Goal: Task Accomplishment & Management: Use online tool/utility

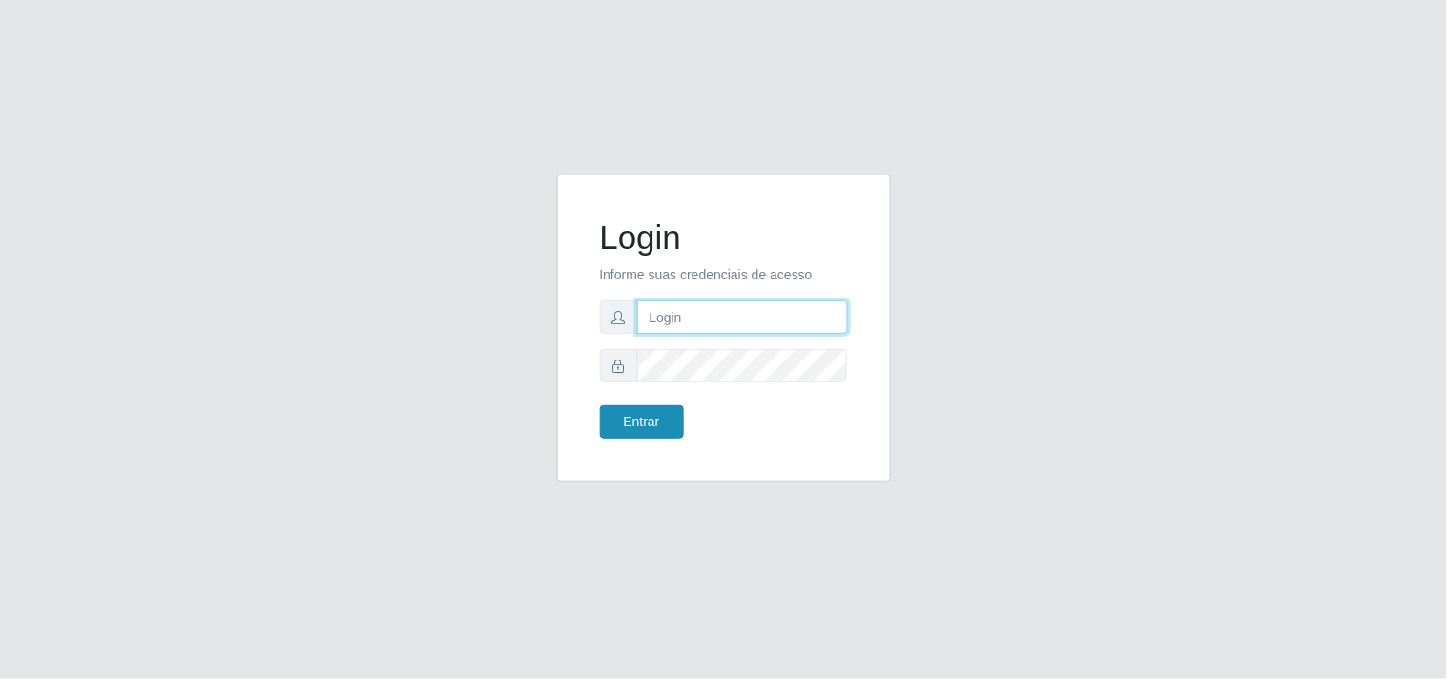
type input "[EMAIL_ADDRESS][DOMAIN_NAME]"
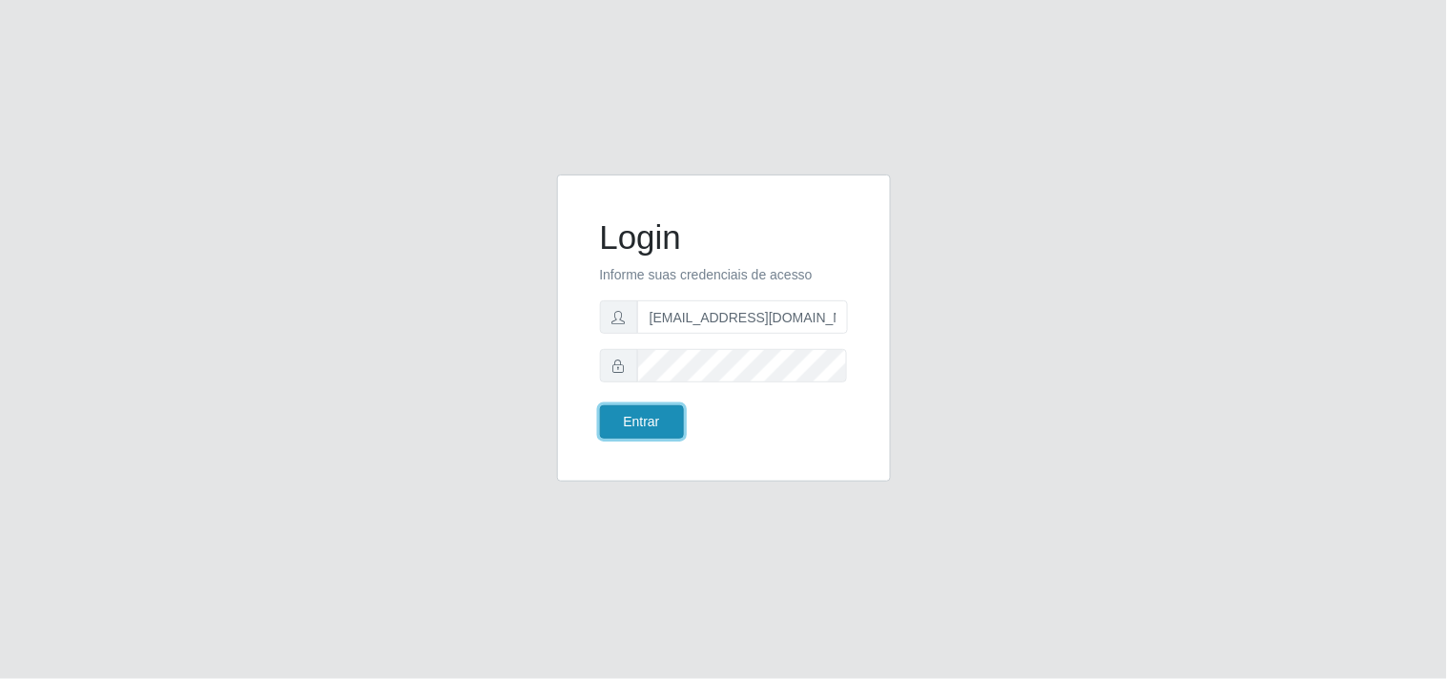
click at [648, 422] on button "Entrar" at bounding box center [642, 421] width 84 height 33
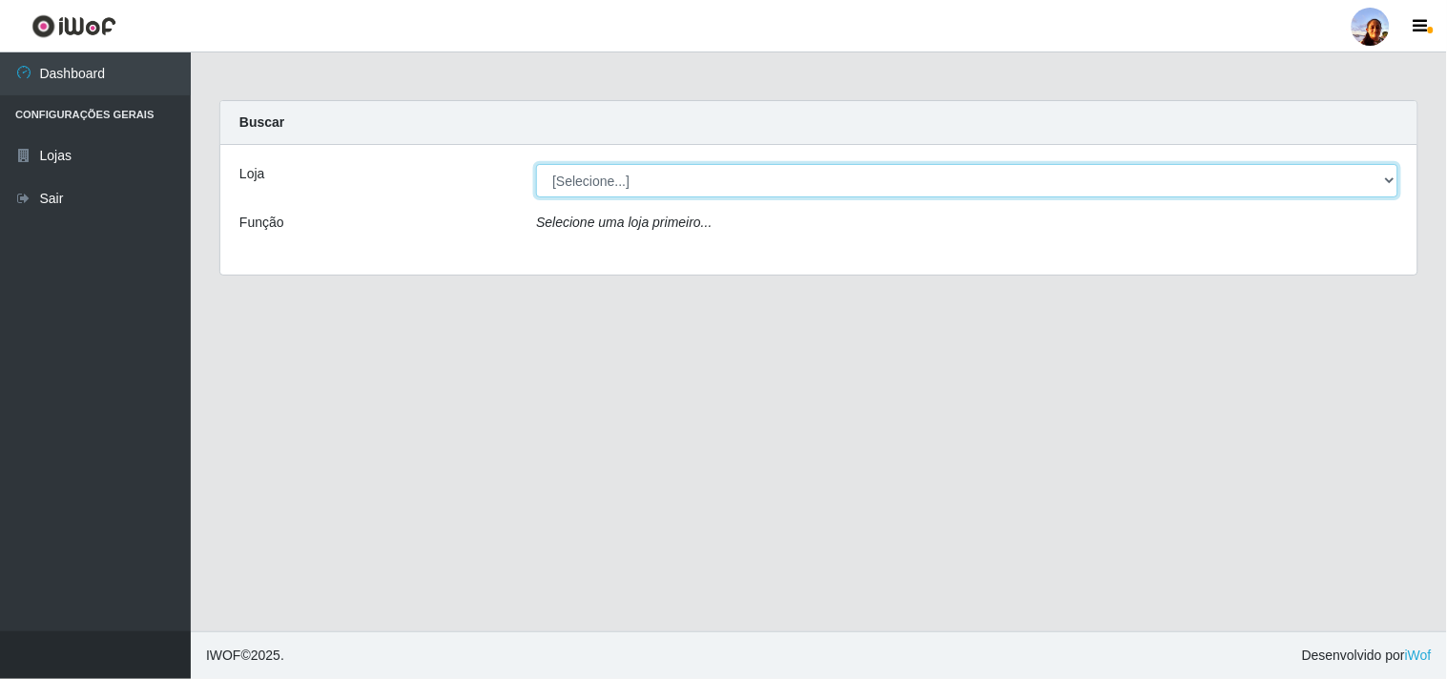
click at [731, 184] on select "[Selecione...] Supermercado [GEOGRAPHIC_DATA]" at bounding box center [967, 180] width 862 height 33
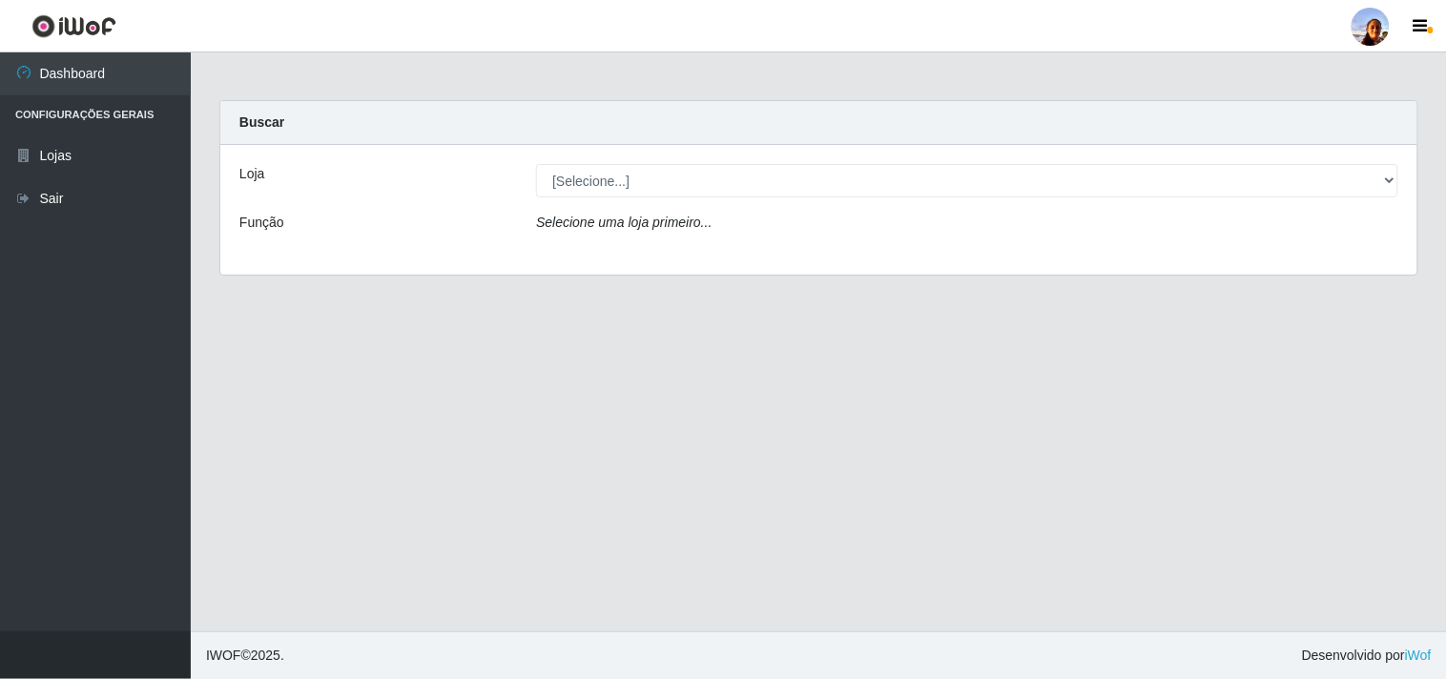
click at [732, 253] on div "Loja [Selecione...] Supermercado [GEOGRAPHIC_DATA] - Unidade Centro Função Sele…" at bounding box center [818, 210] width 1197 height 130
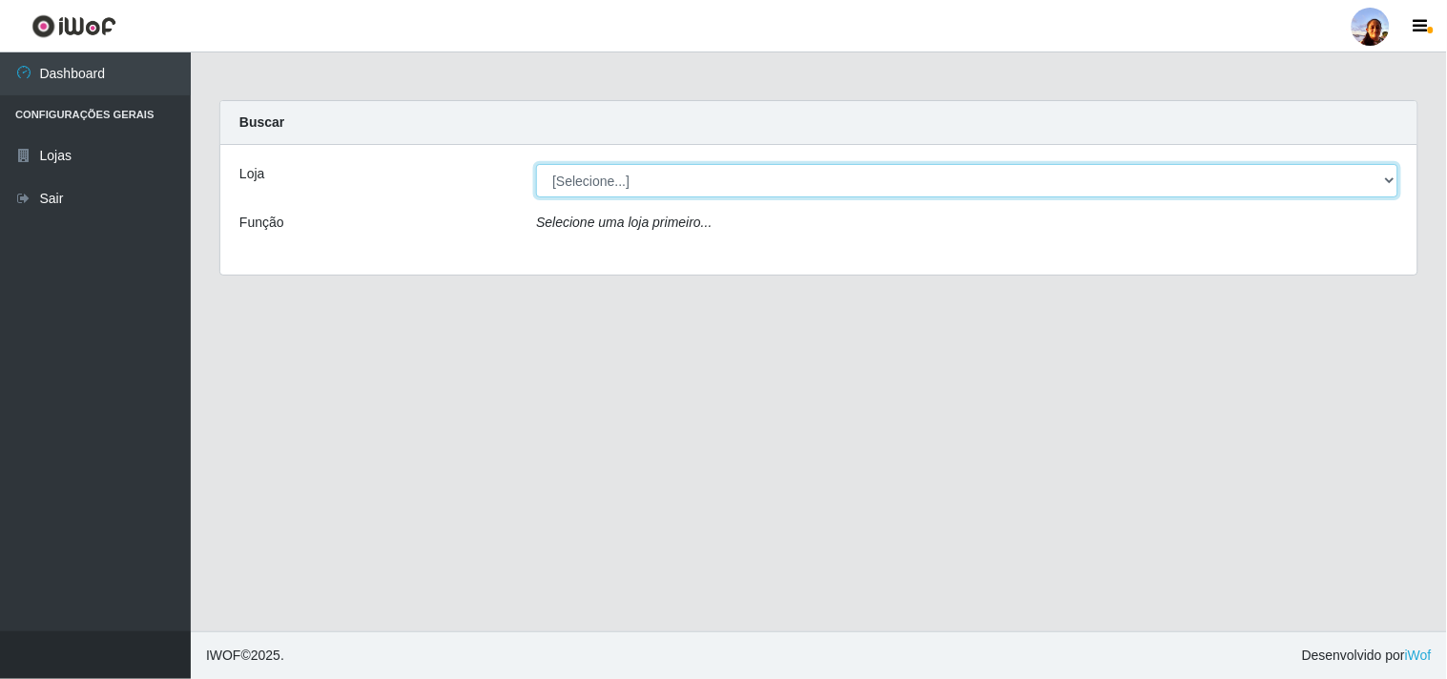
click at [754, 185] on select "[Selecione...] Supermercado [GEOGRAPHIC_DATA]" at bounding box center [967, 180] width 862 height 33
select select "166"
click at [536, 164] on select "[Selecione...] Supermercado [GEOGRAPHIC_DATA]" at bounding box center [967, 180] width 862 height 33
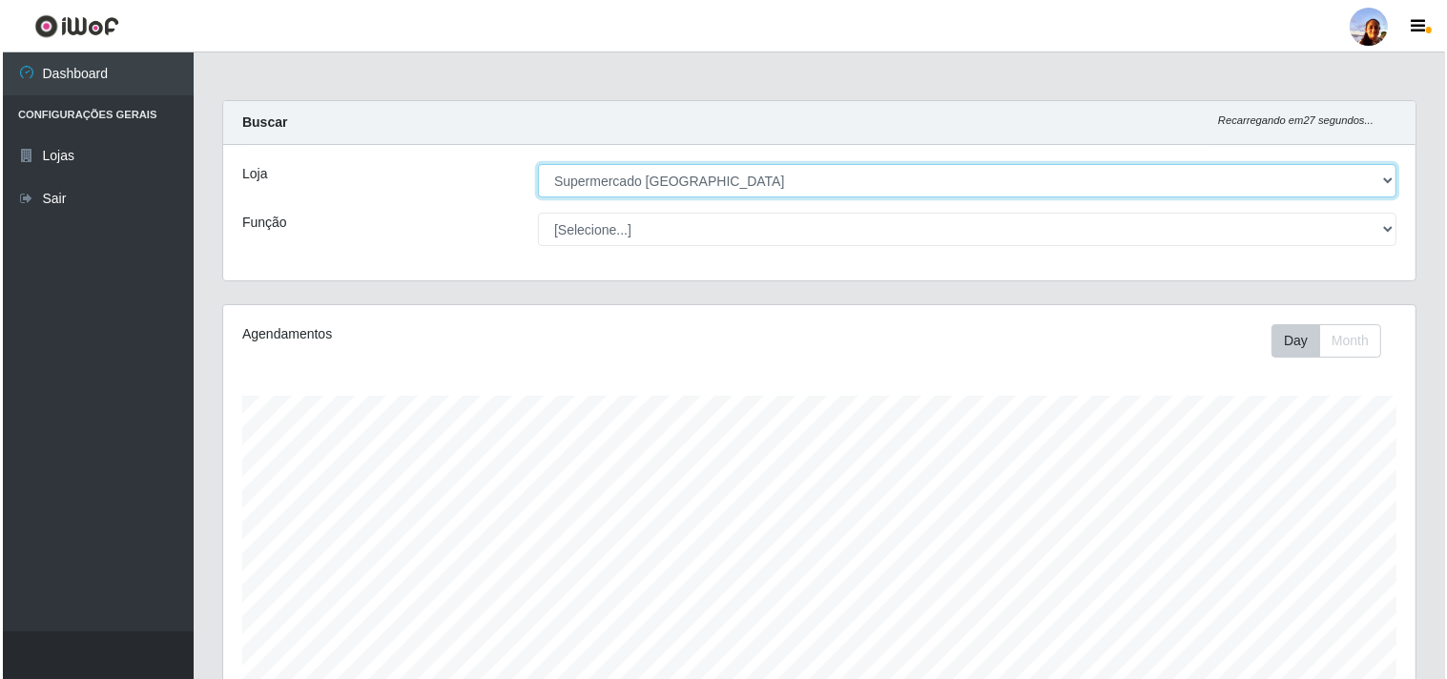
scroll to position [418, 0]
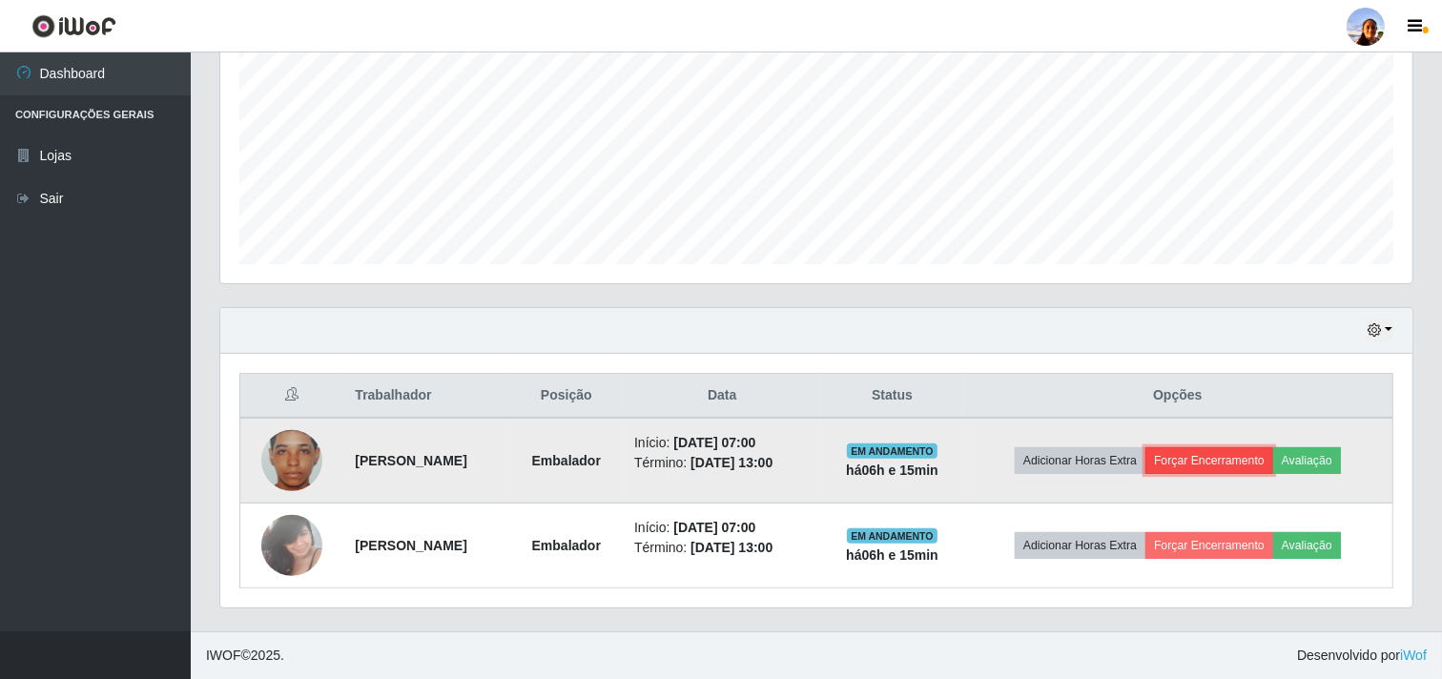
click at [1222, 465] on button "Forçar Encerramento" at bounding box center [1209, 460] width 128 height 27
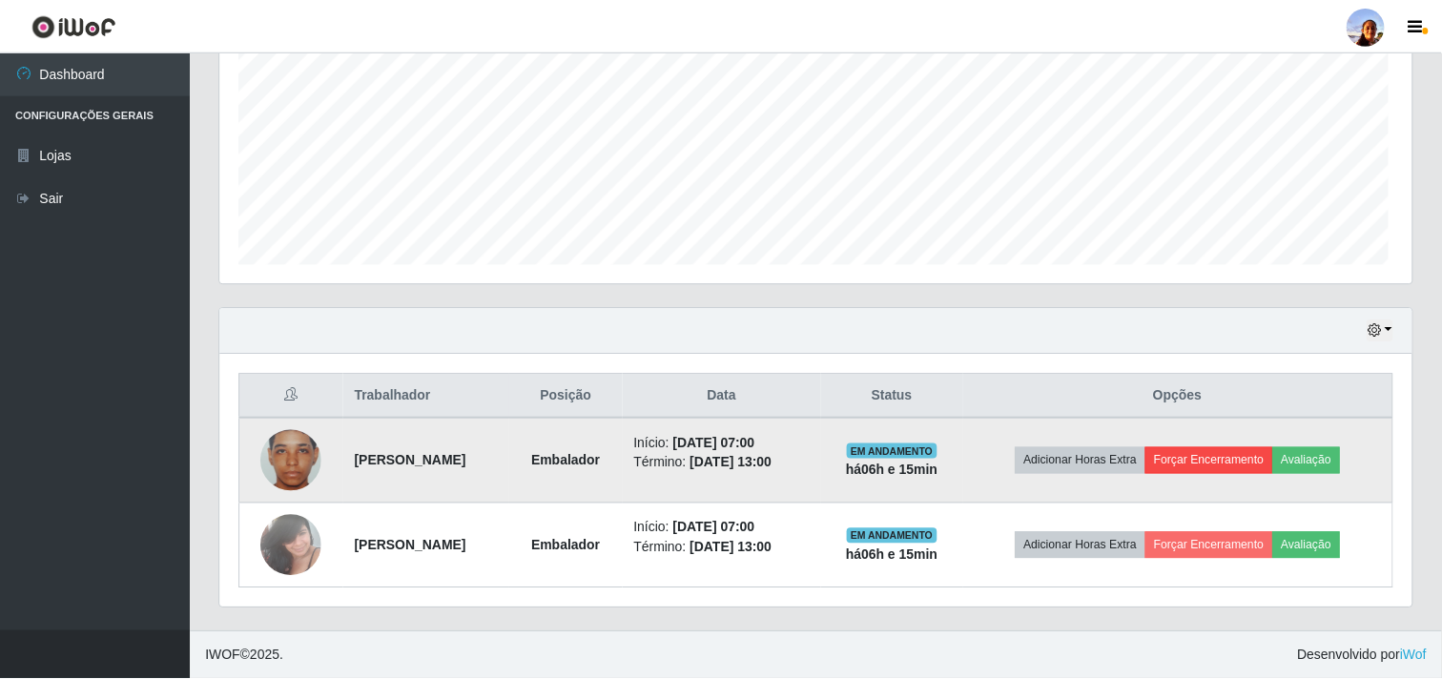
scroll to position [395, 1180]
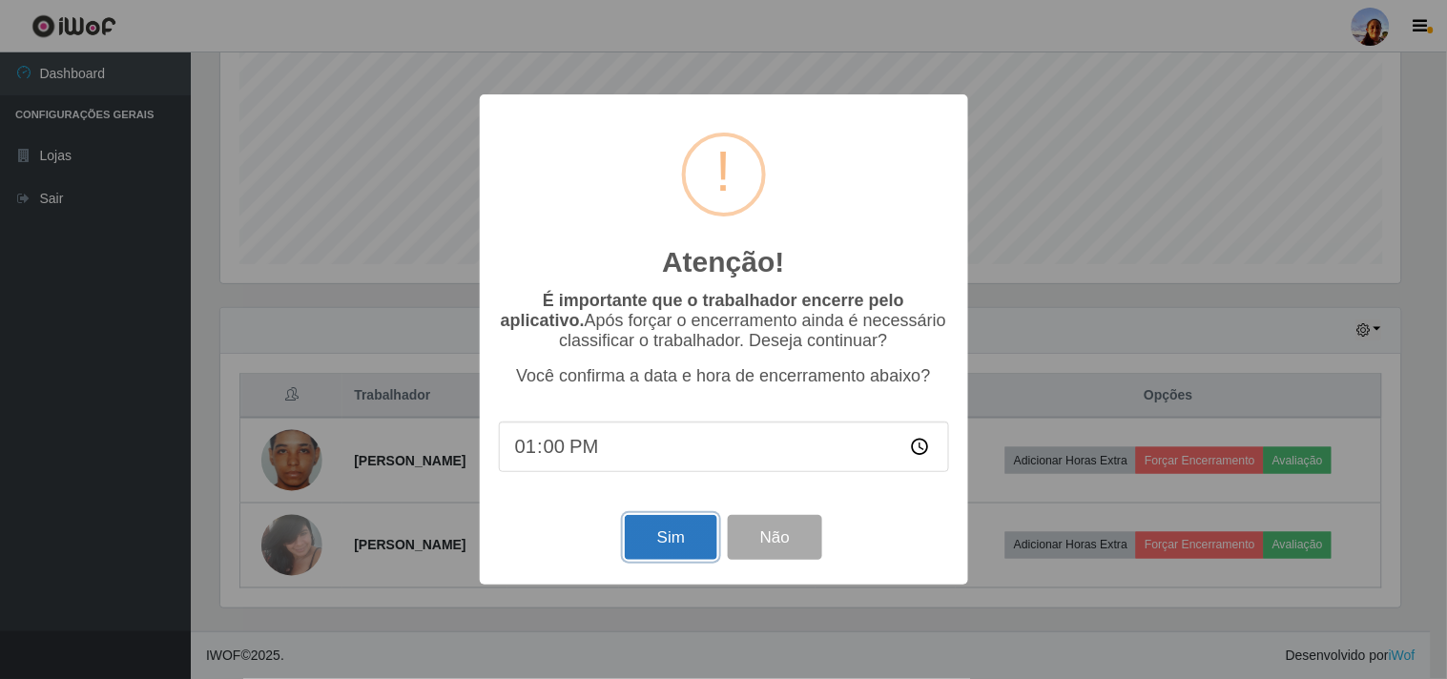
click at [666, 528] on button "Sim" at bounding box center [671, 537] width 93 height 45
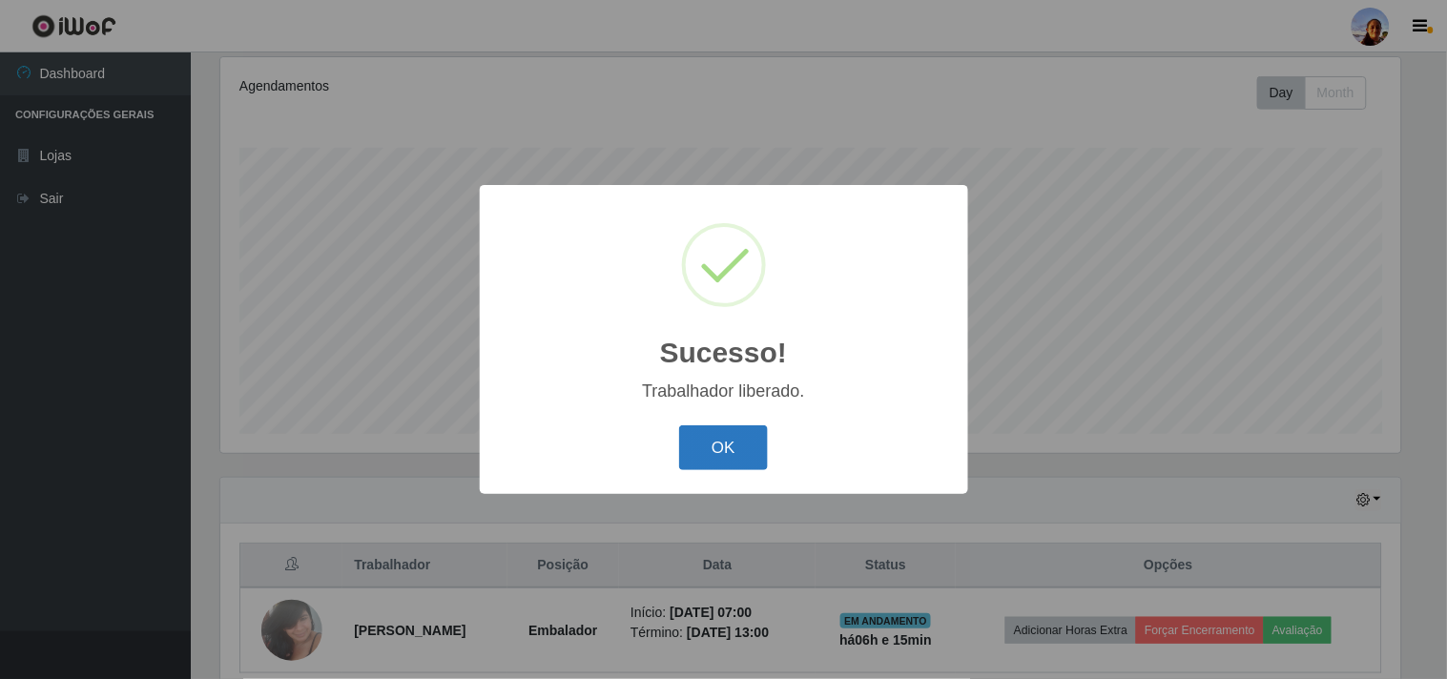
click at [709, 442] on button "OK" at bounding box center [723, 447] width 89 height 45
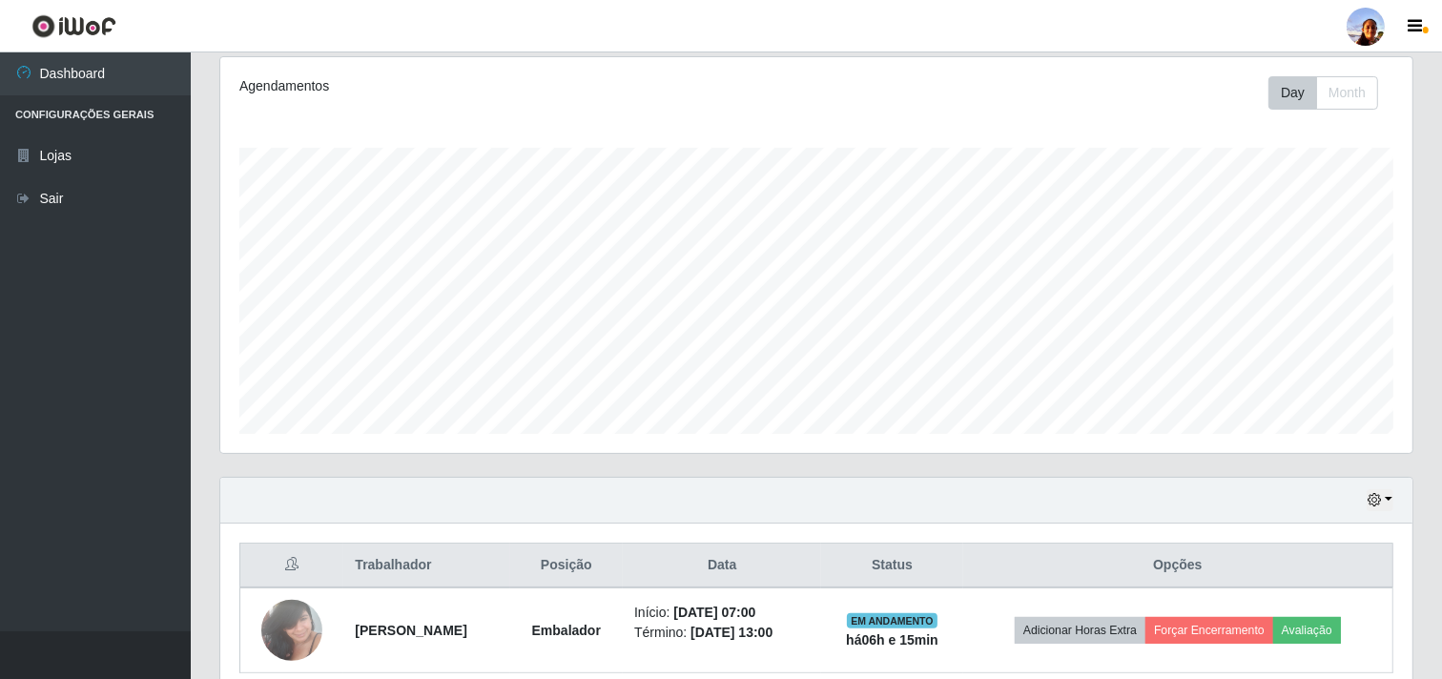
scroll to position [332, 0]
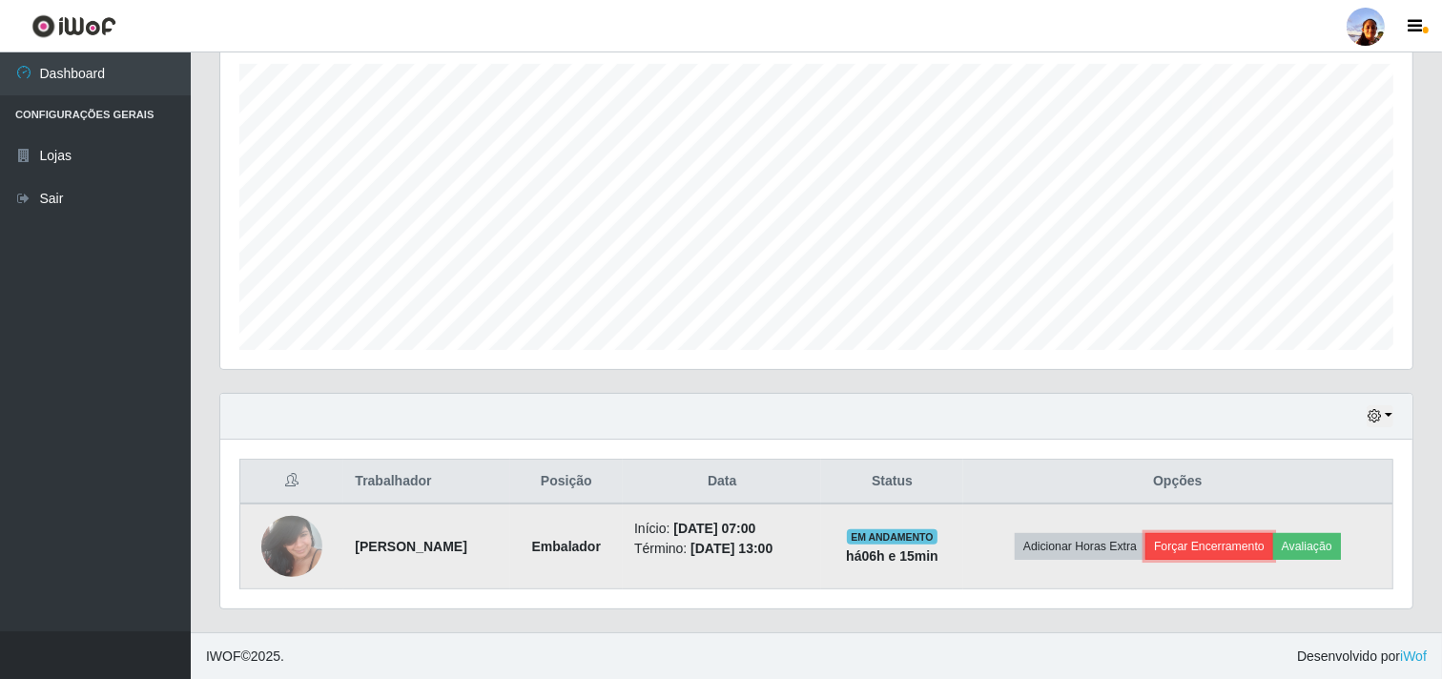
click at [1190, 551] on button "Forçar Encerramento" at bounding box center [1209, 546] width 128 height 27
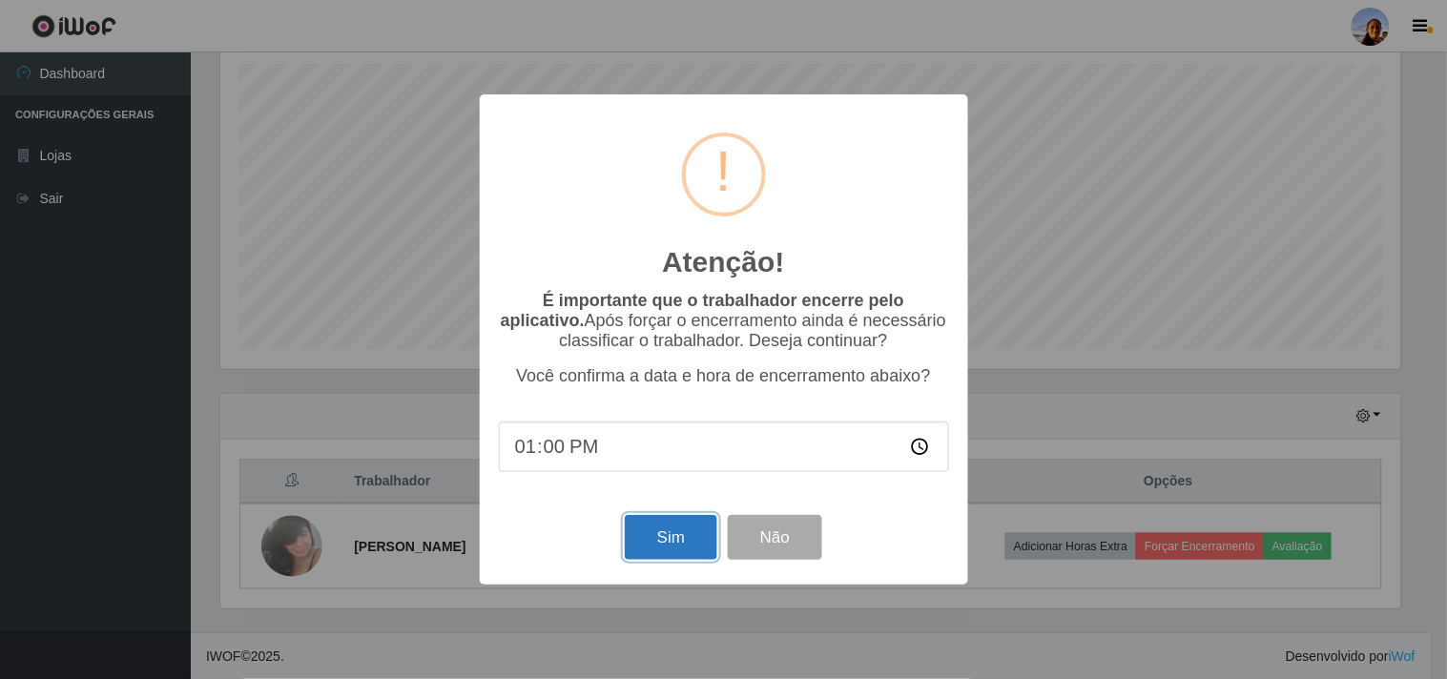
click at [688, 535] on button "Sim" at bounding box center [671, 537] width 93 height 45
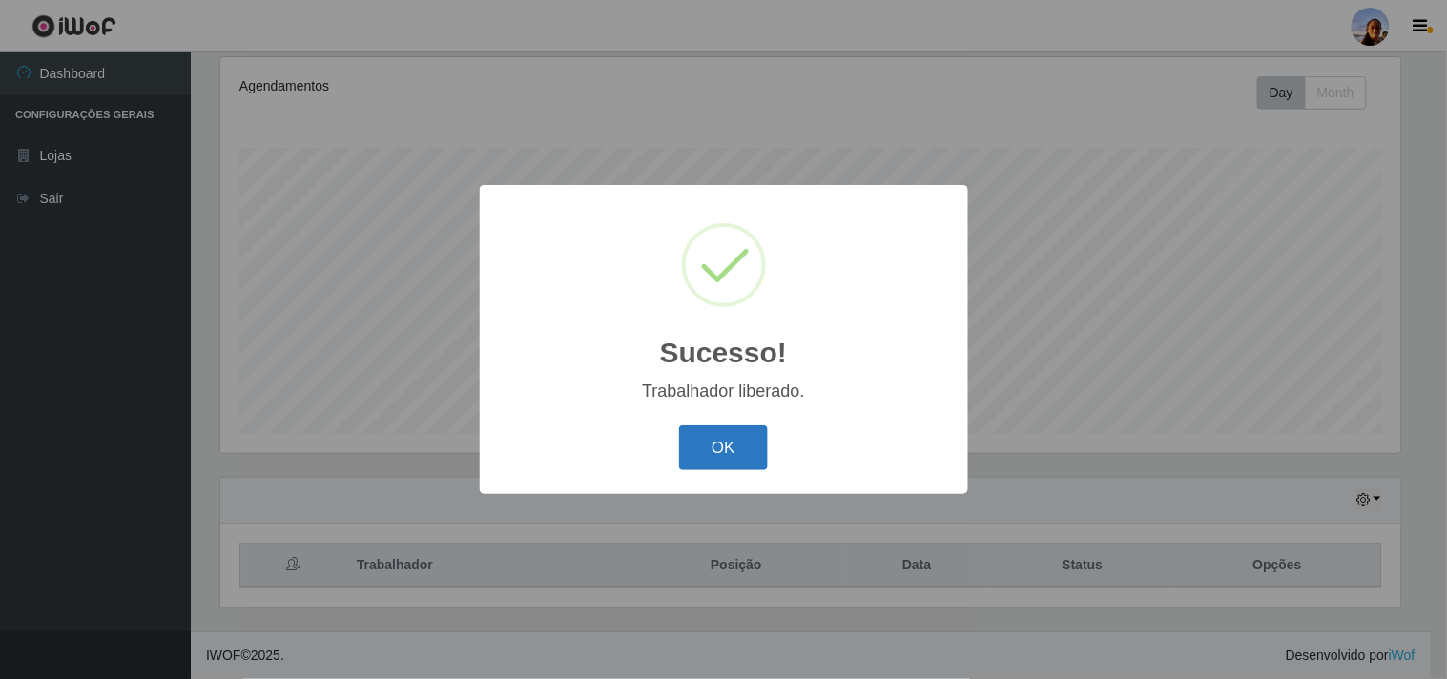
click at [718, 454] on button "OK" at bounding box center [723, 447] width 89 height 45
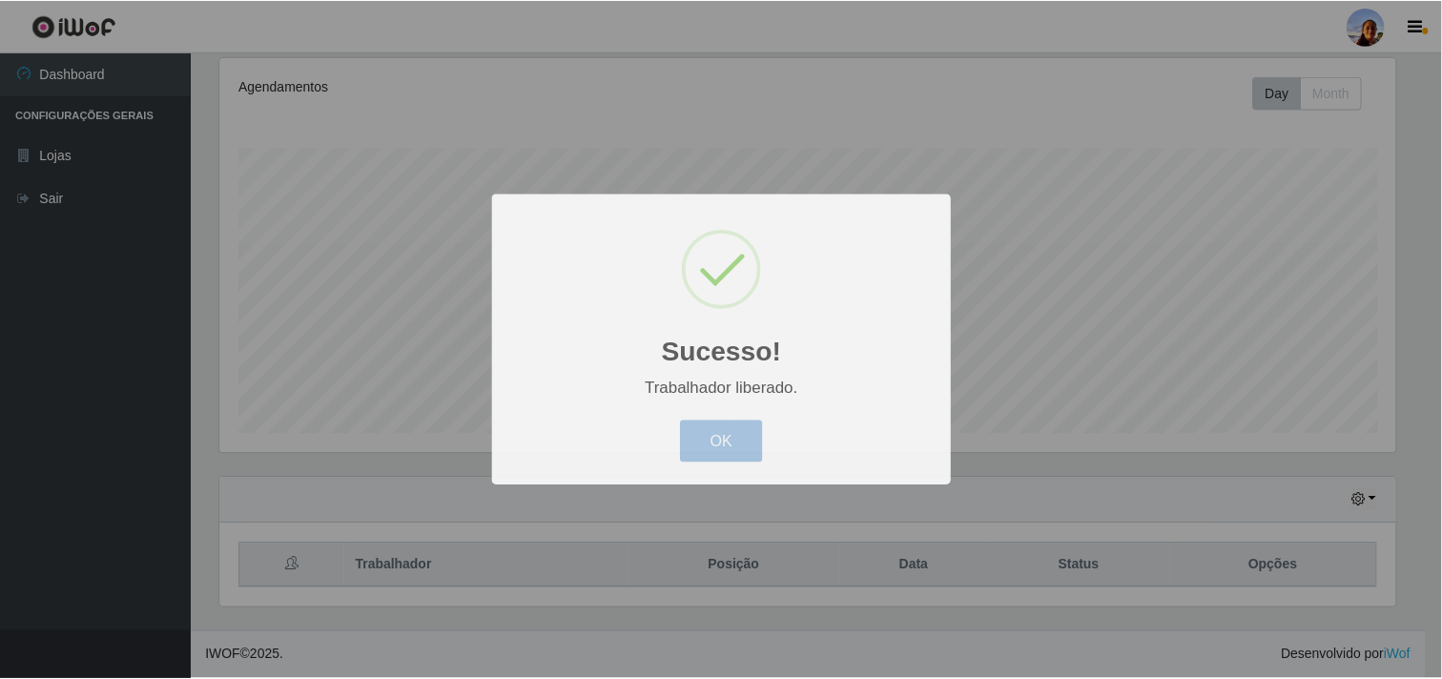
scroll to position [395, 1192]
